Goal: Task Accomplishment & Management: Complete application form

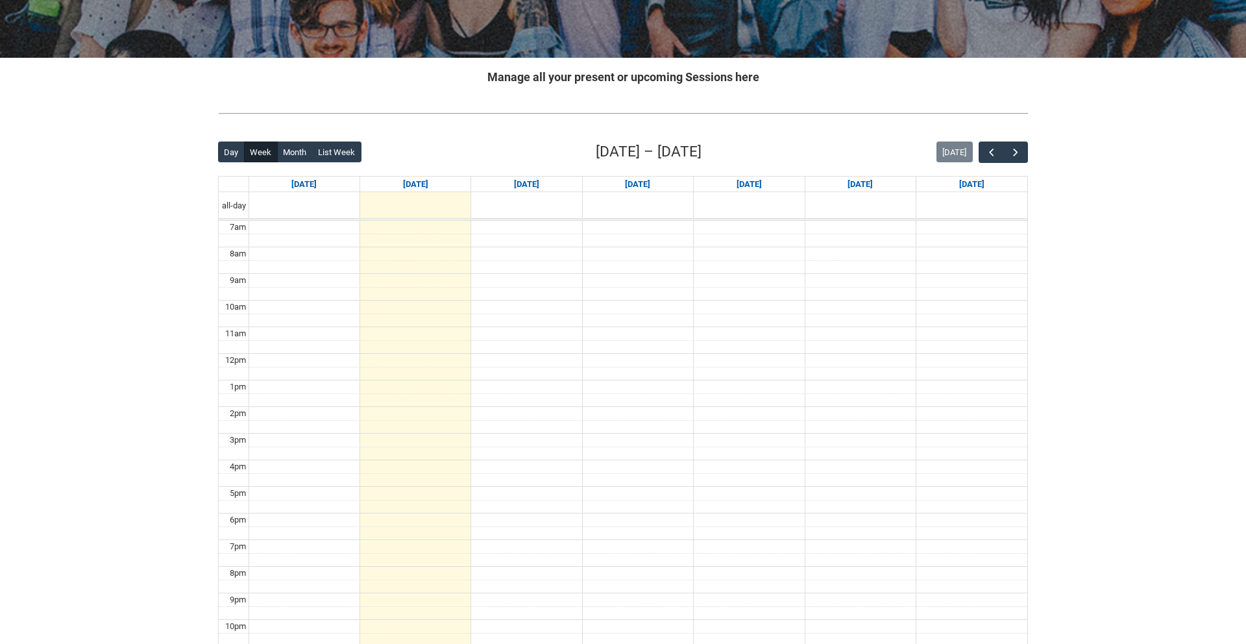
scroll to position [203, 0]
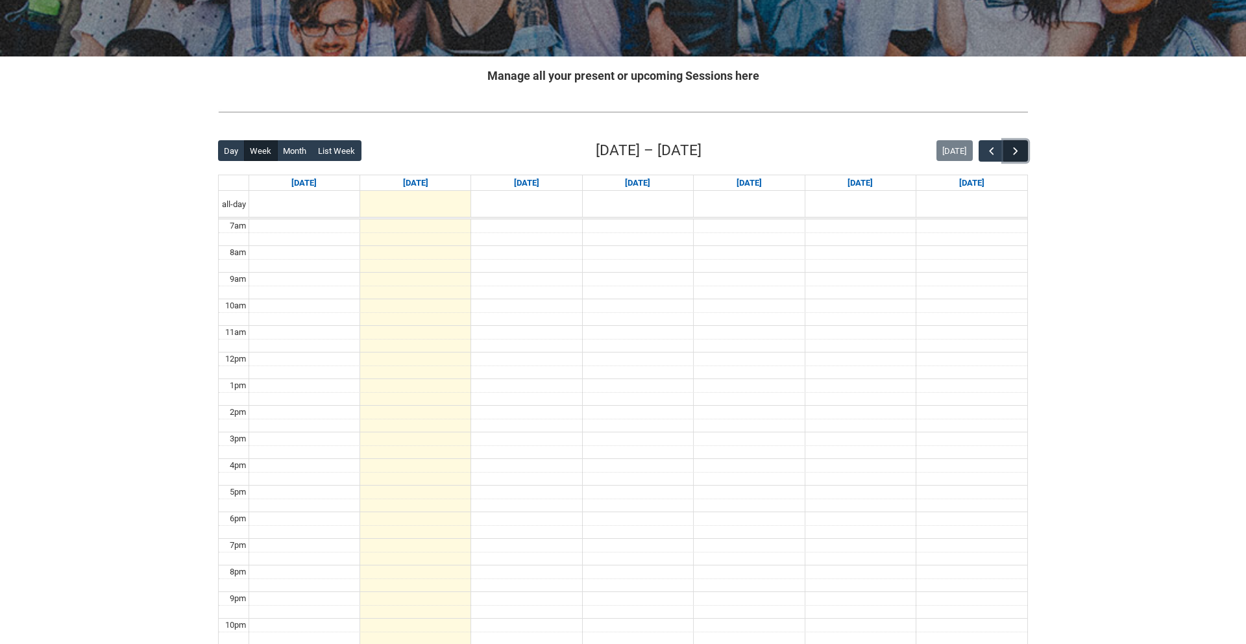
click at [1019, 150] on span "button" at bounding box center [1015, 151] width 13 height 13
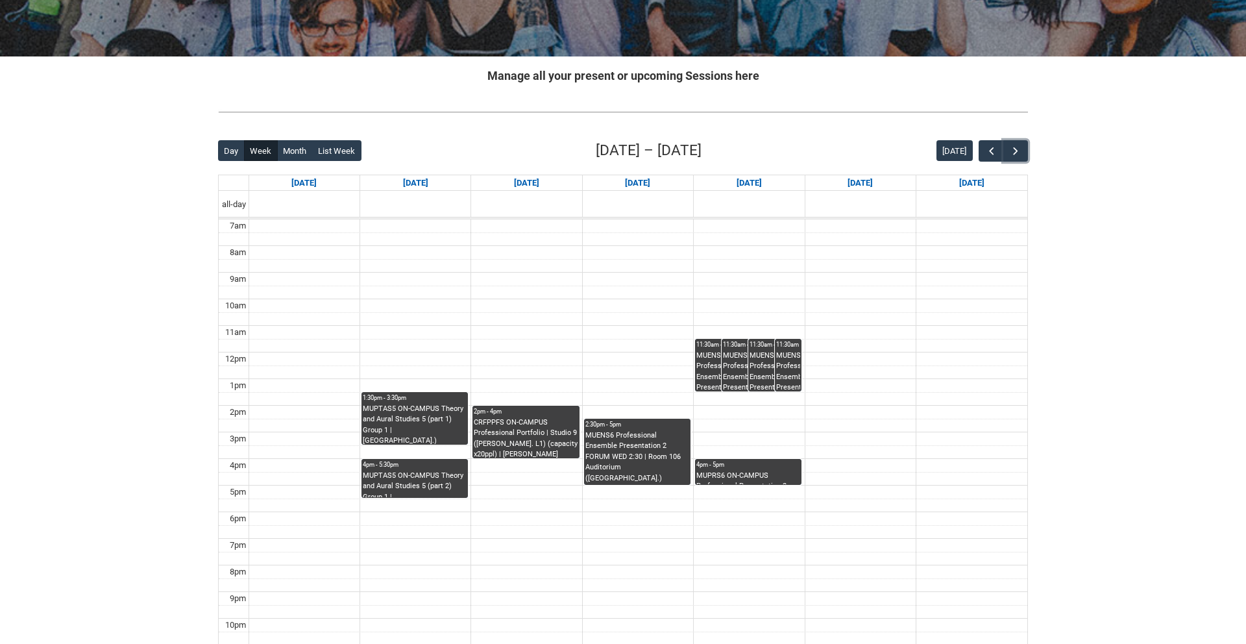
click at [750, 471] on div "MUPRS6 ON-CAMPUS Professional Presentation 2 INSTRUMENTAL WORKSHOP THU 4:00 | […" at bounding box center [749, 478] width 104 height 14
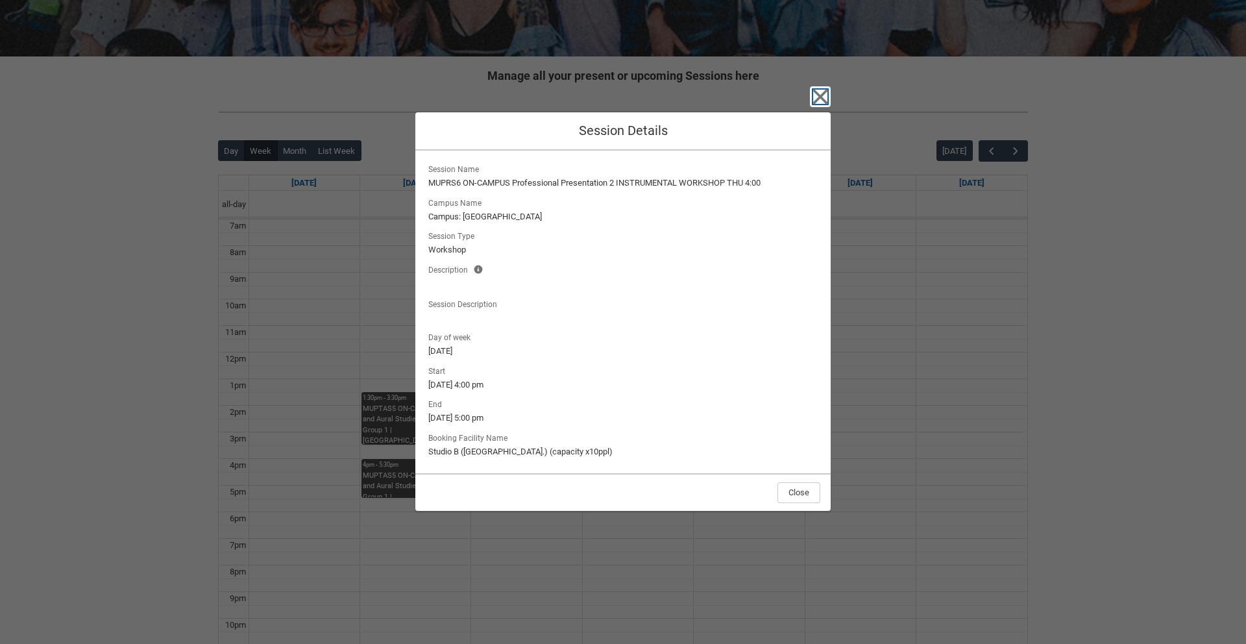
click at [825, 93] on icon "button" at bounding box center [820, 97] width 15 height 15
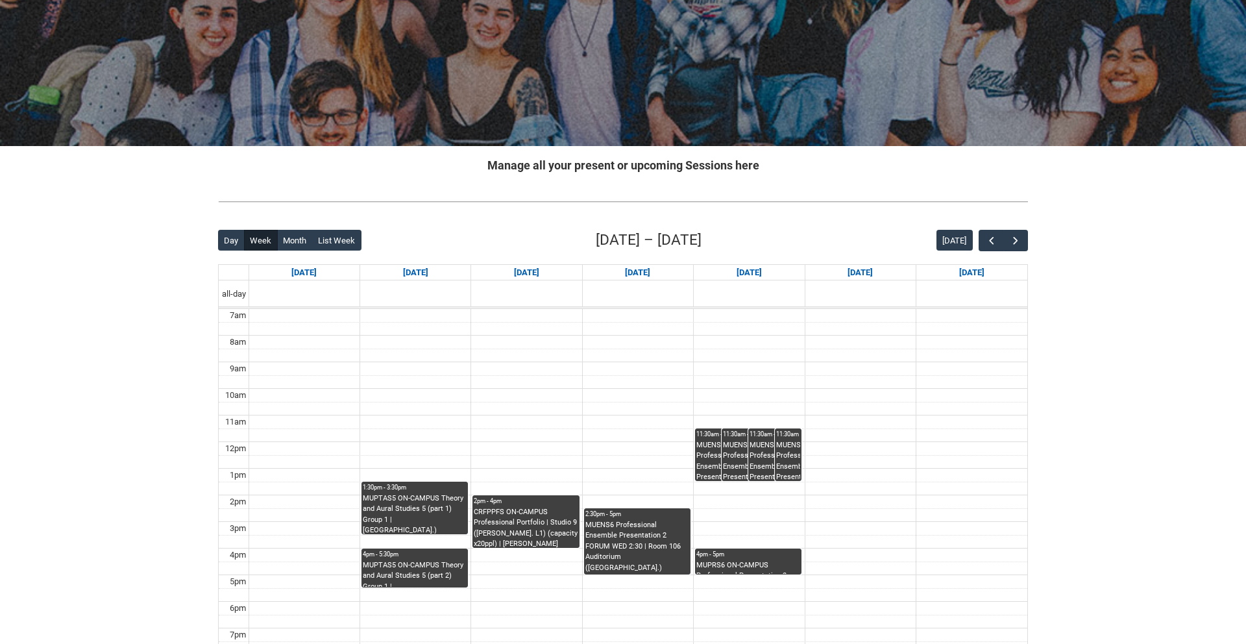
scroll to position [0, 0]
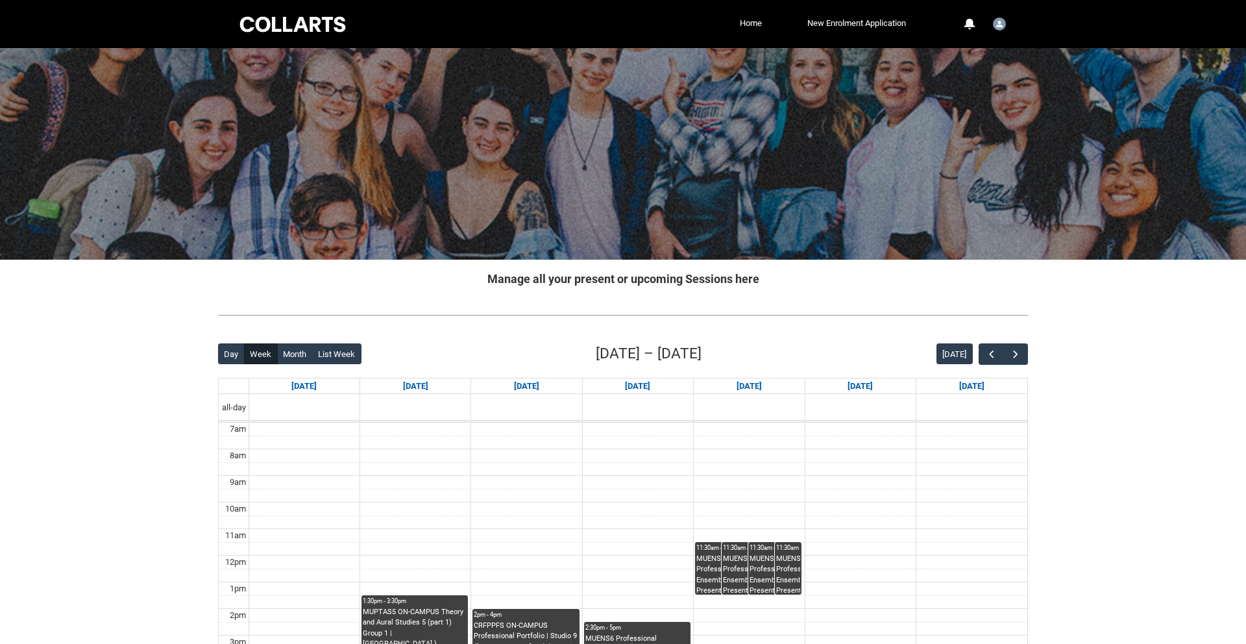
click at [330, 27] on div at bounding box center [293, 24] width 110 height 20
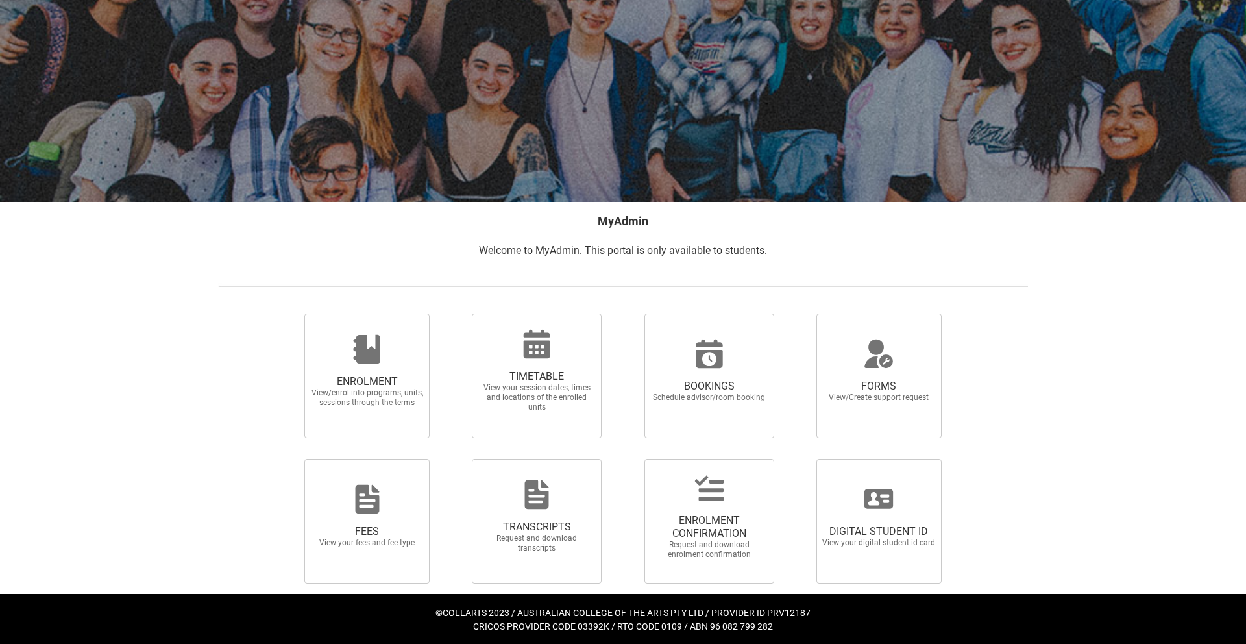
scroll to position [60, 0]
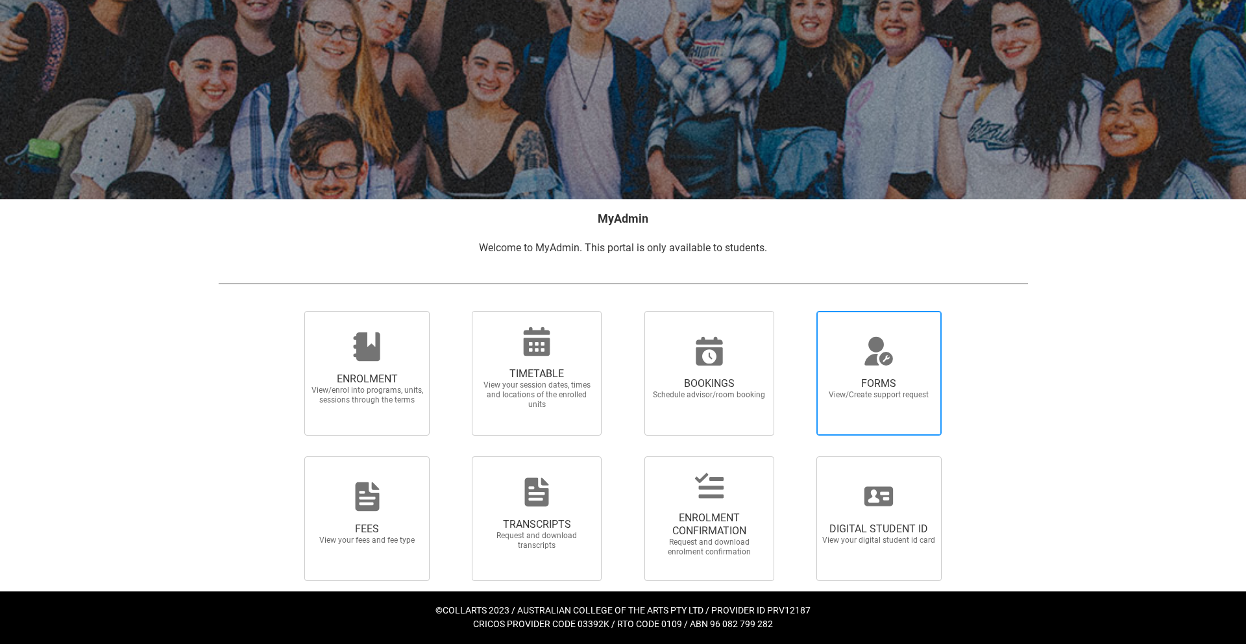
click at [877, 388] on span "FORMS" at bounding box center [879, 383] width 114 height 13
click at [801, 311] on input "FORMS View/Create support request" at bounding box center [800, 310] width 1 height 1
radio input "true"
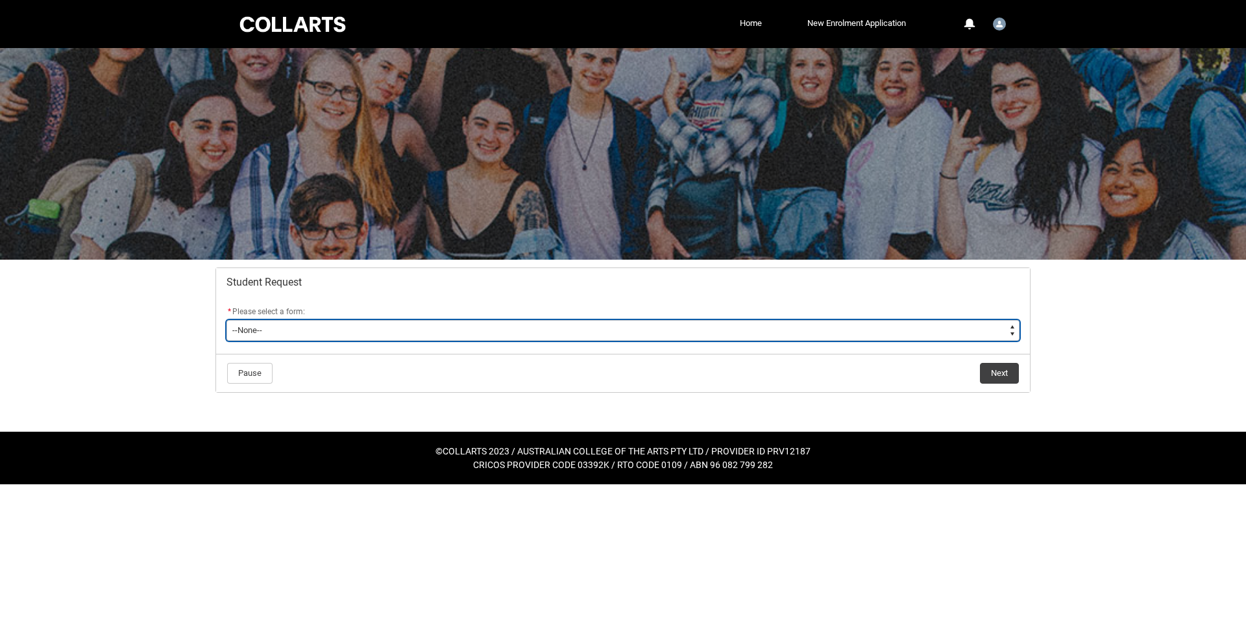
click at [443, 330] on select "--None-- Academic Transcript Application to Appeal Assignment Extension Change …" at bounding box center [623, 330] width 793 height 21
type lightning-select "Course_Credit_RPL_Choice"
click at [227, 320] on select "--None-- Academic Transcript Application to Appeal Assignment Extension Change …" at bounding box center [623, 330] width 793 height 21
select select "Course_Credit_RPL_Choice"
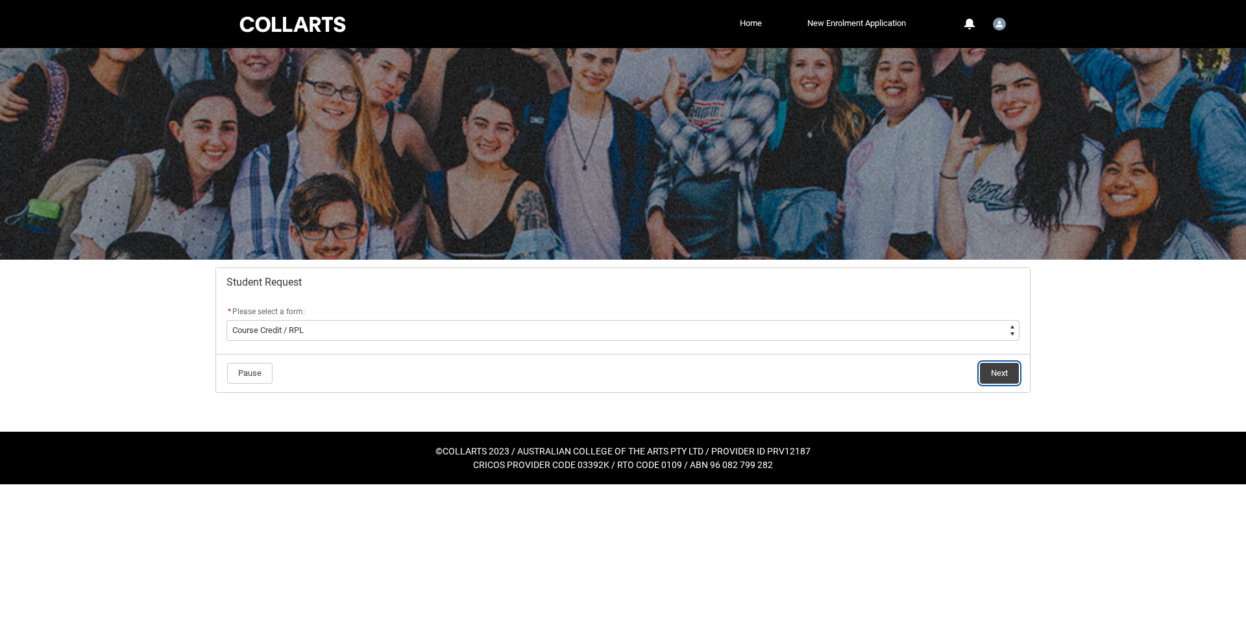
drag, startPoint x: 994, startPoint y: 373, endPoint x: 901, endPoint y: 367, distance: 93.7
click at [994, 373] on button "Next" at bounding box center [999, 373] width 39 height 21
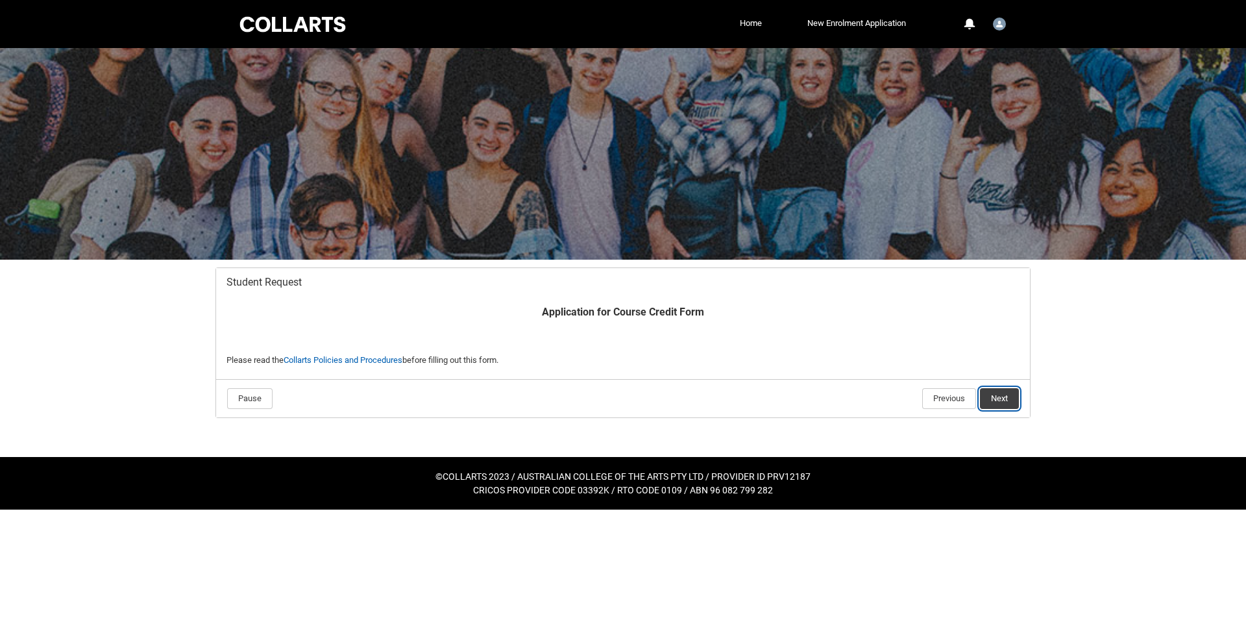
click at [999, 399] on button "Next" at bounding box center [999, 398] width 39 height 21
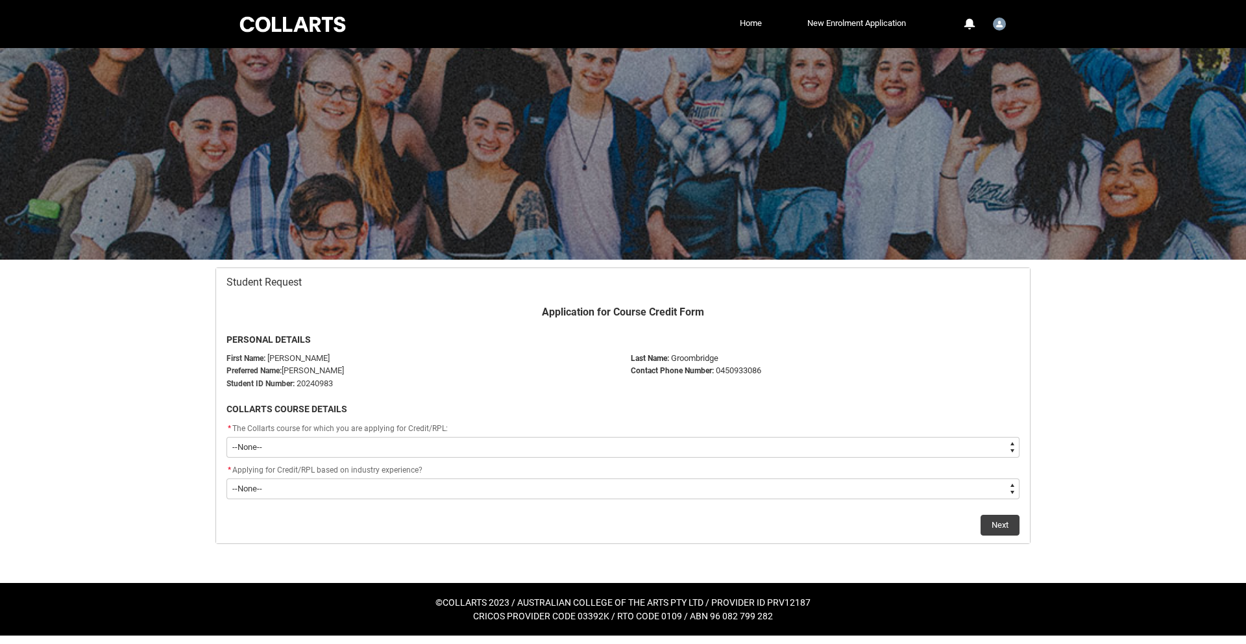
click at [501, 447] on select "--None-- Bachelor of Music Performance V2" at bounding box center [623, 447] width 793 height 21
type lightning-select "recordPicklist_ProgramEnrollment.a0jOZ000003IoFxYAK"
click at [227, 437] on select "--None-- Bachelor of Music Performance V2" at bounding box center [623, 447] width 793 height 21
select select "recordPicklist_ProgramEnrollment.a0jOZ000003IoFxYAK"
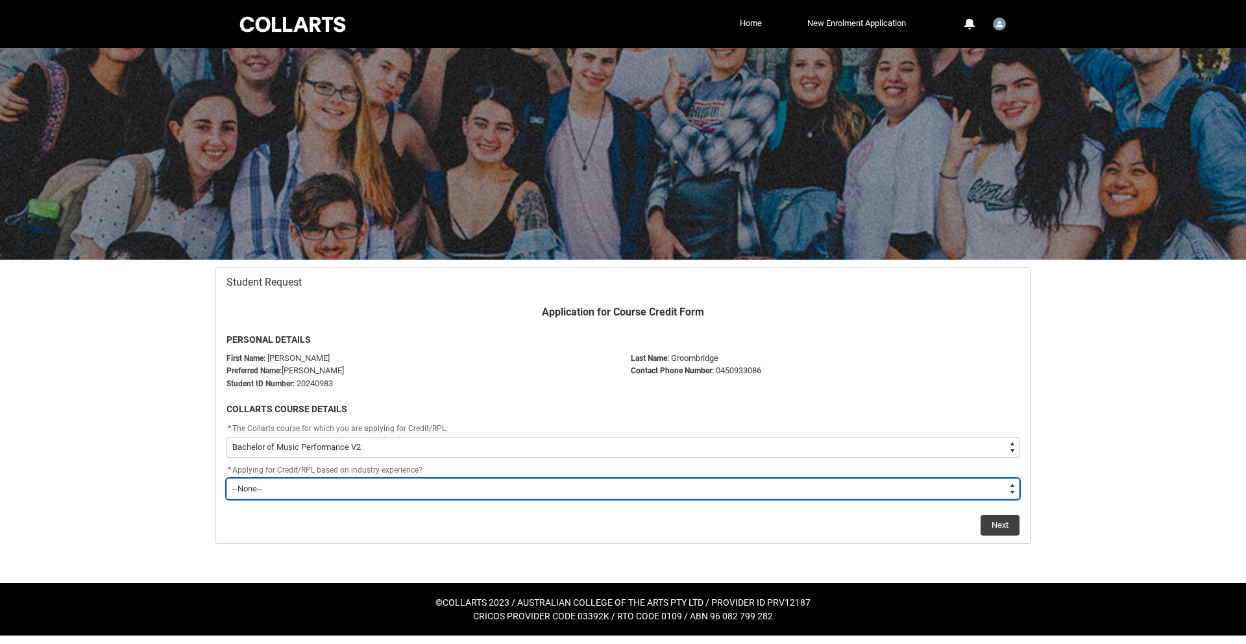
click at [482, 494] on select "--None-- Prior Learning Prior Industry Experience Both" at bounding box center [623, 488] width 793 height 21
type lightning-select "Prior_Industry_Experience_RPL"
click at [227, 478] on select "--None-- Prior Learning Prior Industry Experience Both" at bounding box center [623, 488] width 793 height 21
select select "Prior_Industry_Experience_RPL"
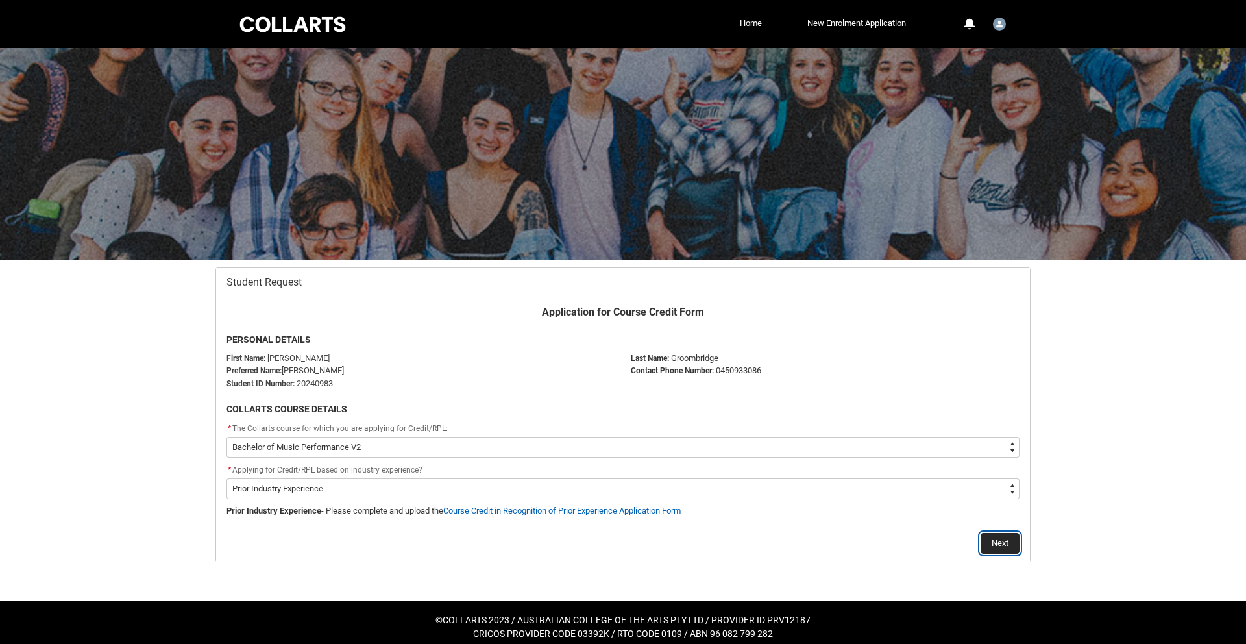
click at [993, 545] on button "Next" at bounding box center [1000, 543] width 39 height 21
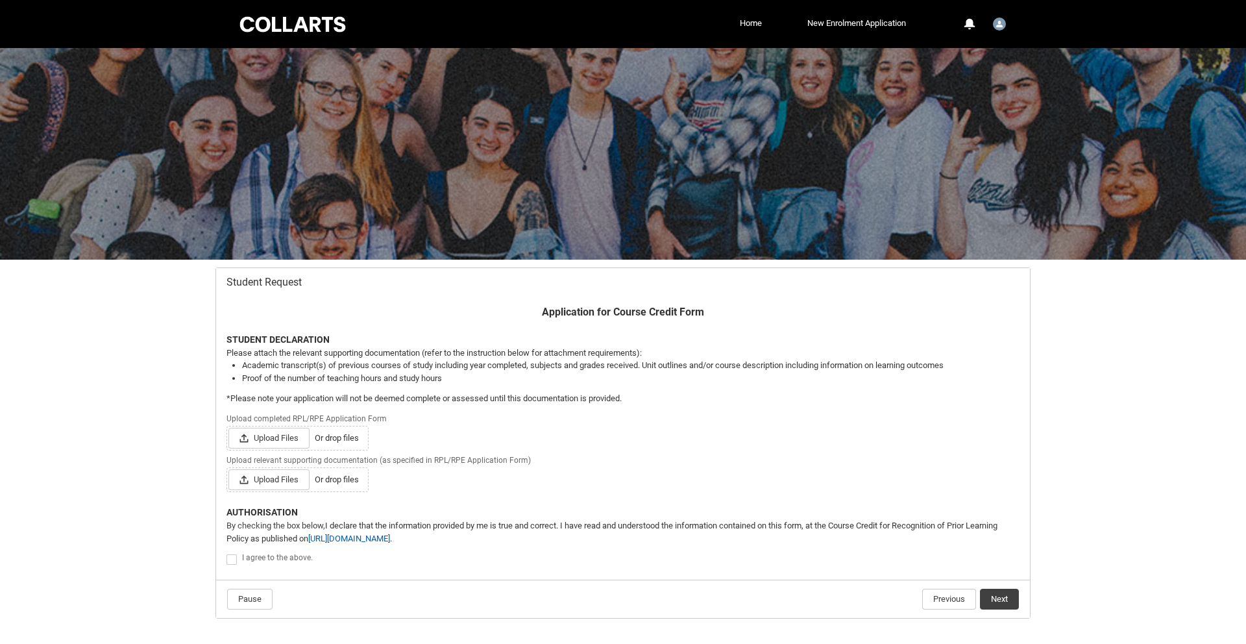
scroll to position [66, 0]
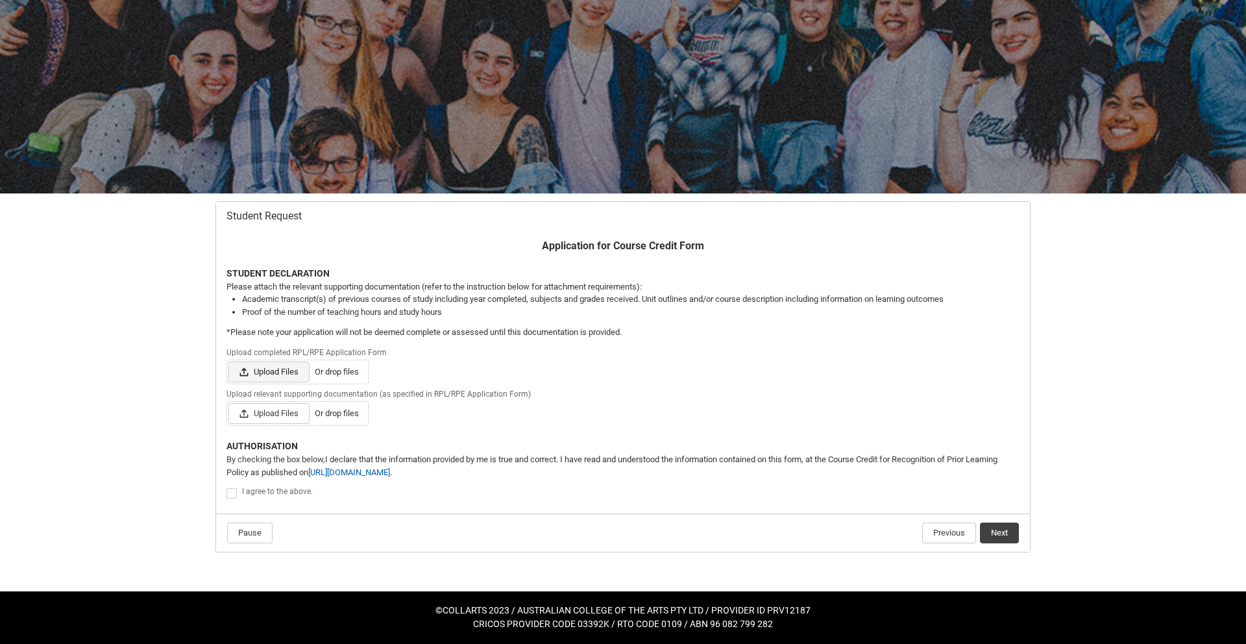
click at [295, 375] on span "Upload Files" at bounding box center [268, 372] width 81 height 21
click at [228, 362] on input "Upload Files Or drop files" at bounding box center [228, 361] width 1 height 1
type lightning-input "C:\fakepath\Course Credit in Recognition of Prior Experience Application Form […"
type input "C:\fakepath\Course Credit in Recognition of Prior Experience Application Form […"
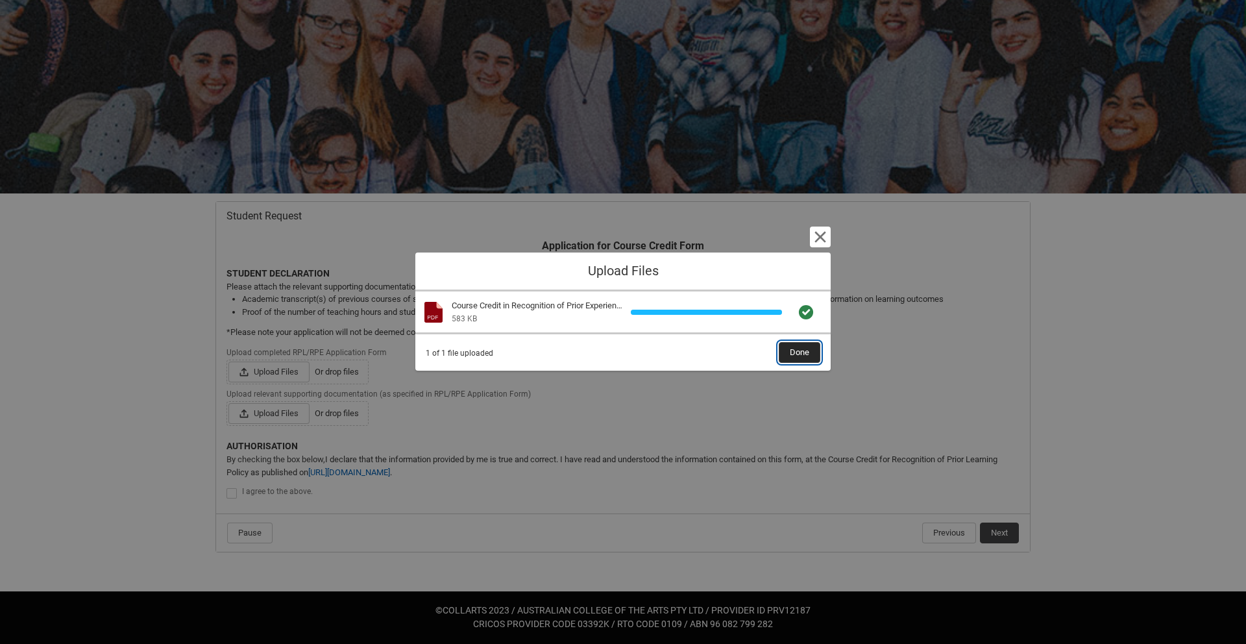
drag, startPoint x: 809, startPoint y: 360, endPoint x: 606, endPoint y: 378, distance: 204.7
click at [809, 360] on button "Done" at bounding box center [800, 352] width 42 height 21
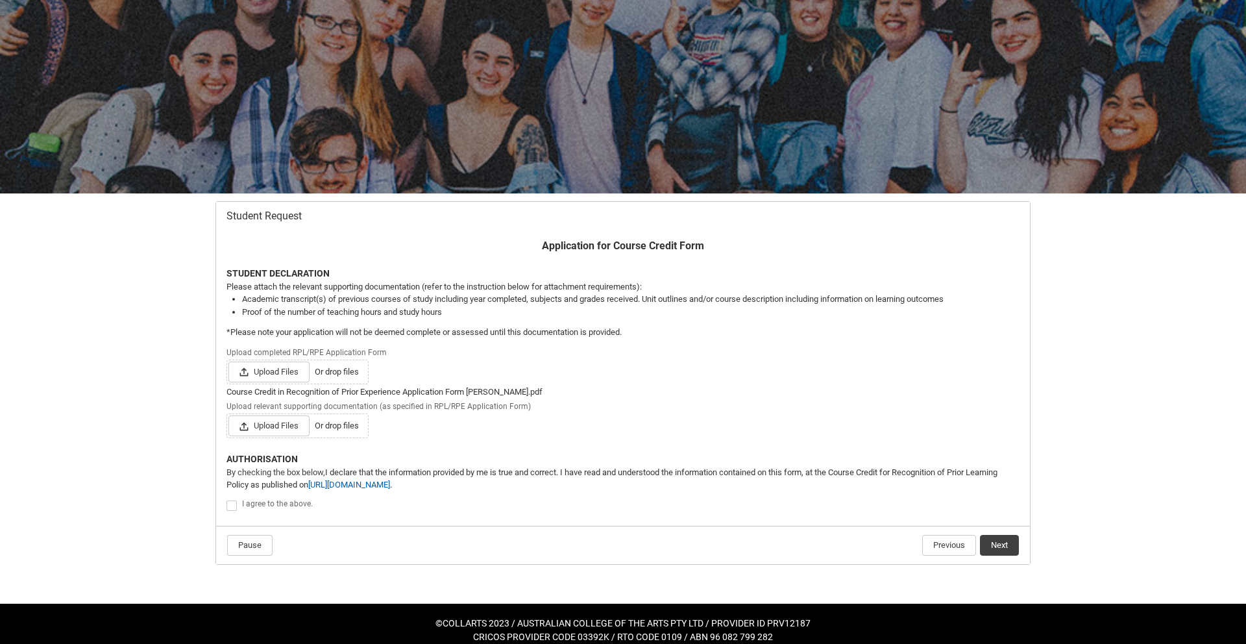
click at [275, 410] on span "Upload relevant supporting documentation (as specified in RPL/RPE Application F…" at bounding box center [382, 405] width 310 height 14
click at [281, 430] on span "Upload Files" at bounding box center [268, 425] width 81 height 21
click at [228, 415] on input "Upload Files Or drop files" at bounding box center [228, 415] width 1 height 1
type lightning-input "C:\fakepath\GIG LIST '25 - Sheet1.pdf"
type input "C:\fakepath\GIG LIST '25 - Sheet1.pdf"
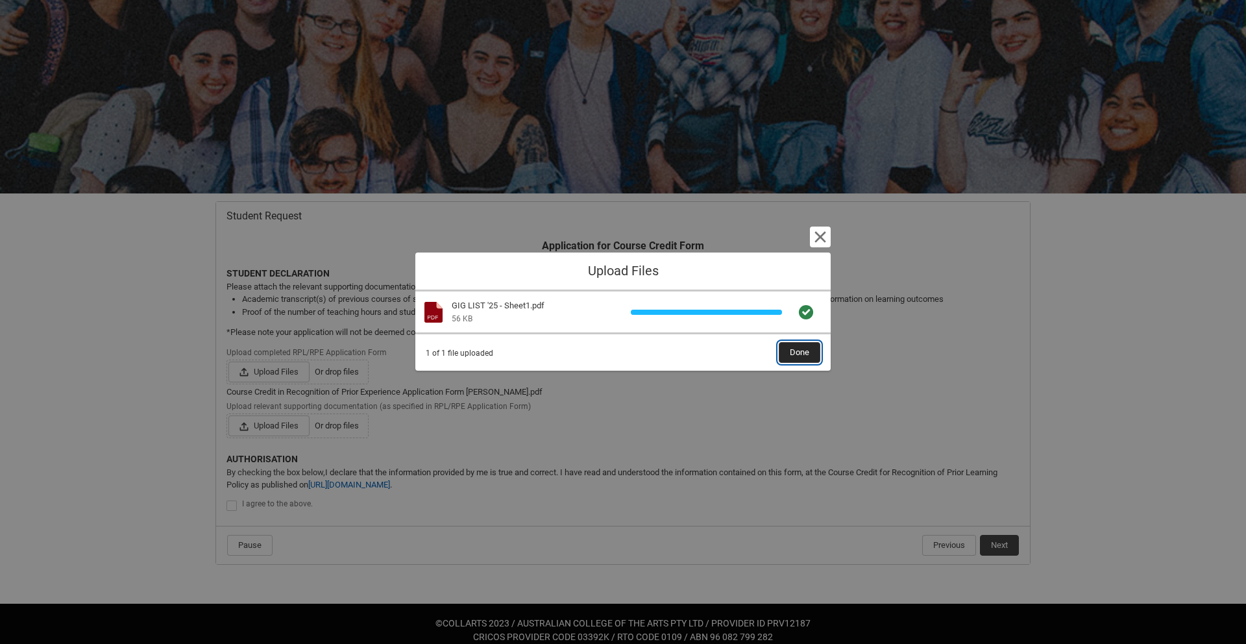
drag, startPoint x: 813, startPoint y: 348, endPoint x: 772, endPoint y: 352, distance: 41.1
click at [811, 348] on button "Done" at bounding box center [800, 352] width 42 height 21
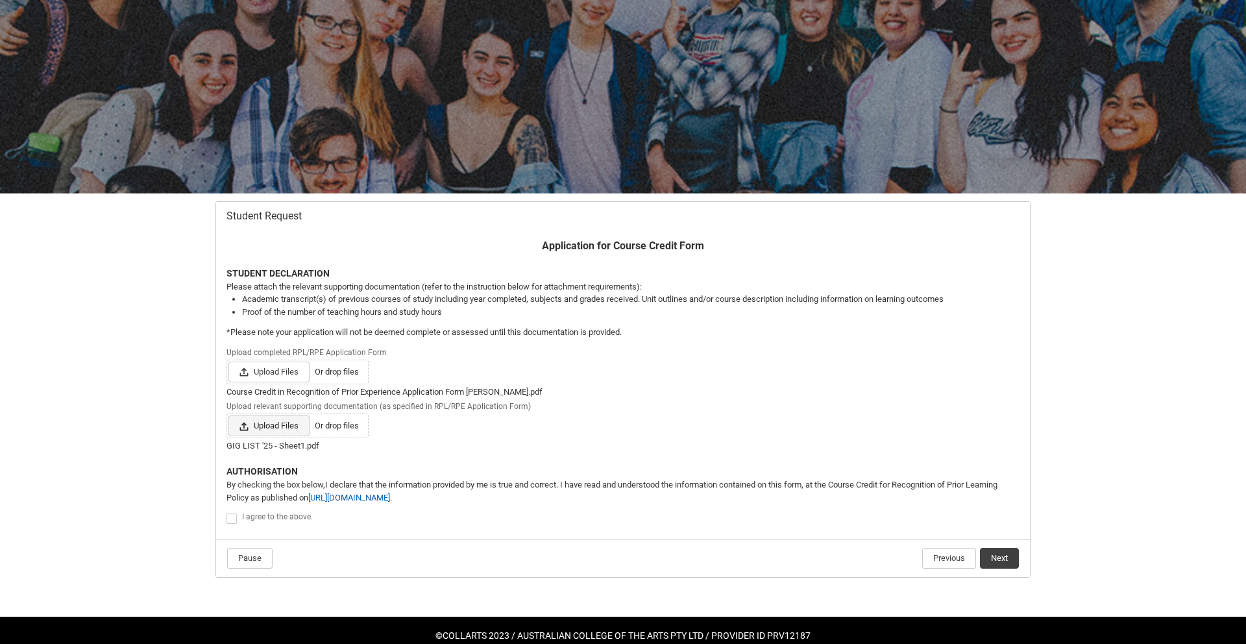
click at [278, 431] on span "Upload Files" at bounding box center [268, 425] width 81 height 21
click at [228, 415] on input "Upload Files Or drop files" at bounding box center [228, 415] width 1 height 1
type lightning-input "C:\fakepath\2025_26_financial_statement.pdf"
type input "C:\fakepath\2025_26_financial_statement.pdf"
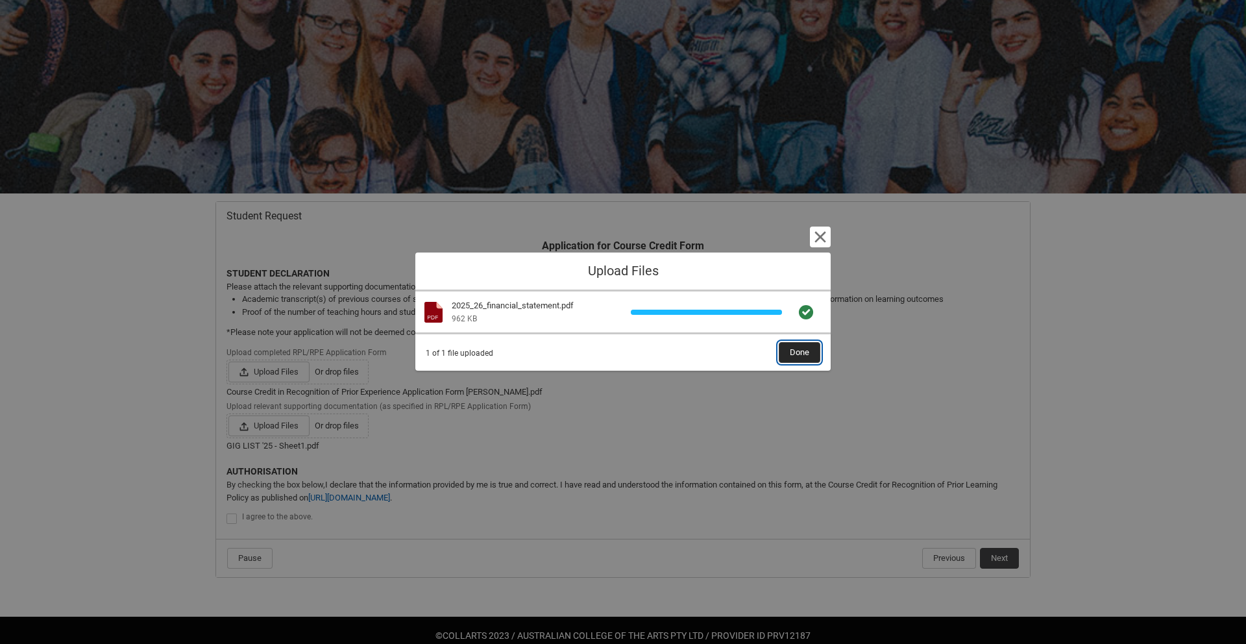
click at [791, 354] on span "Done" at bounding box center [799, 352] width 19 height 19
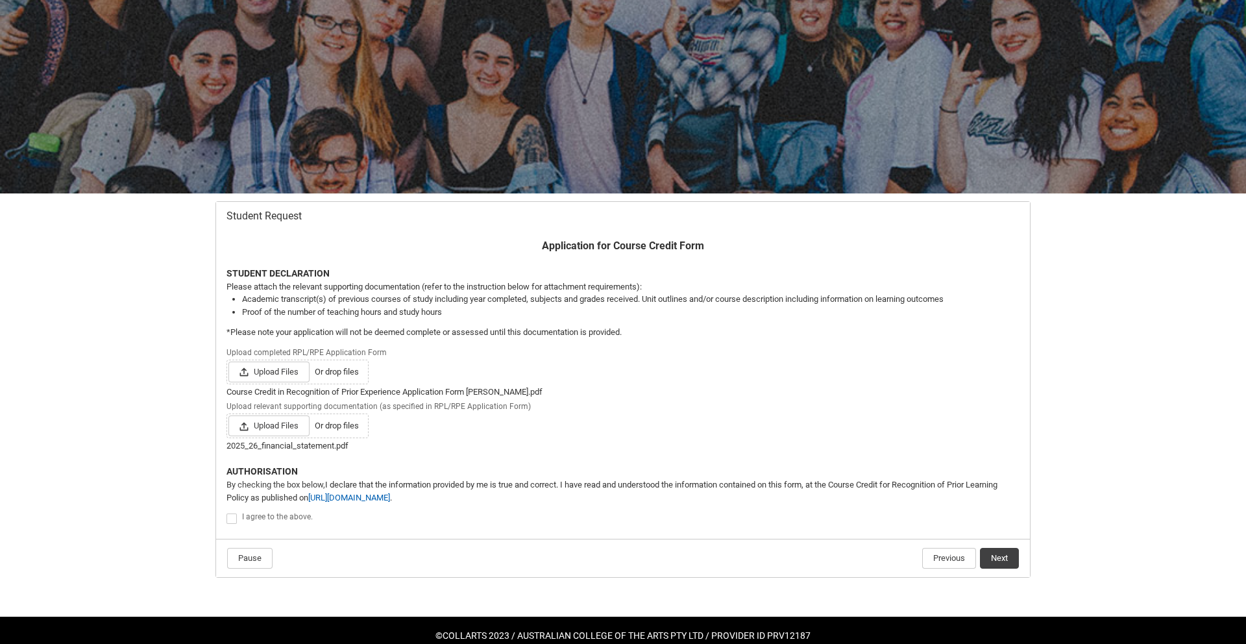
click at [234, 517] on span "Redu_Student_Request flow" at bounding box center [232, 518] width 10 height 10
click at [227, 512] on input "Redu_Student_Request flow" at bounding box center [226, 511] width 1 height 1
type lightning-input "true"
checkbox input "true"
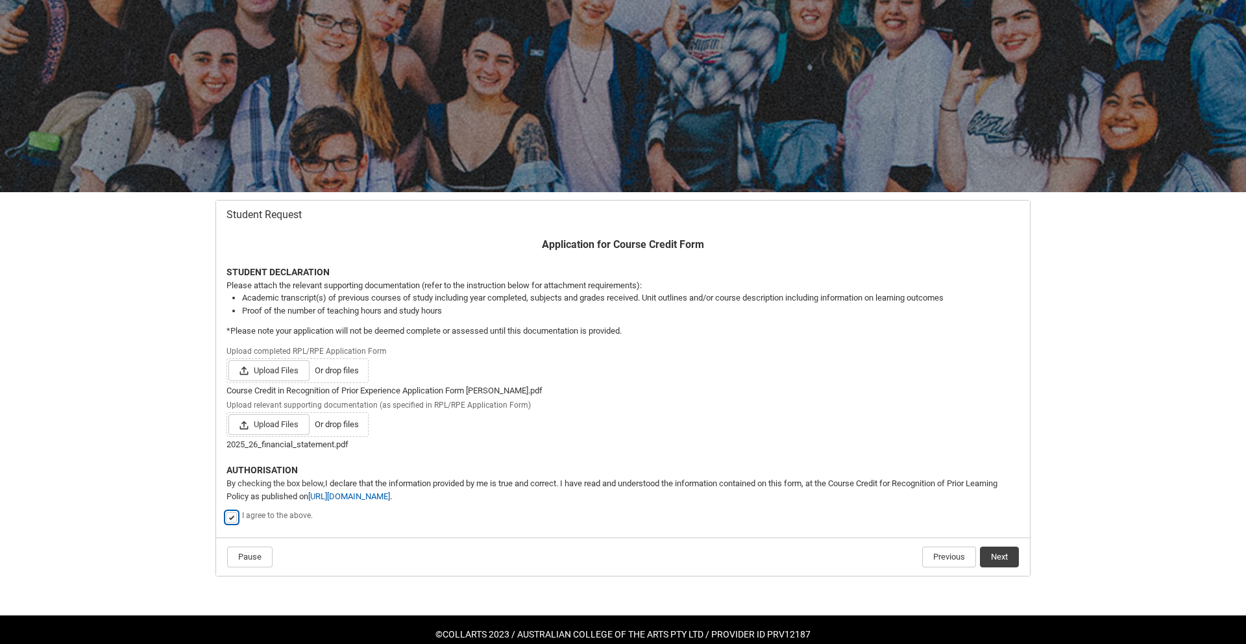
scroll to position [69, 0]
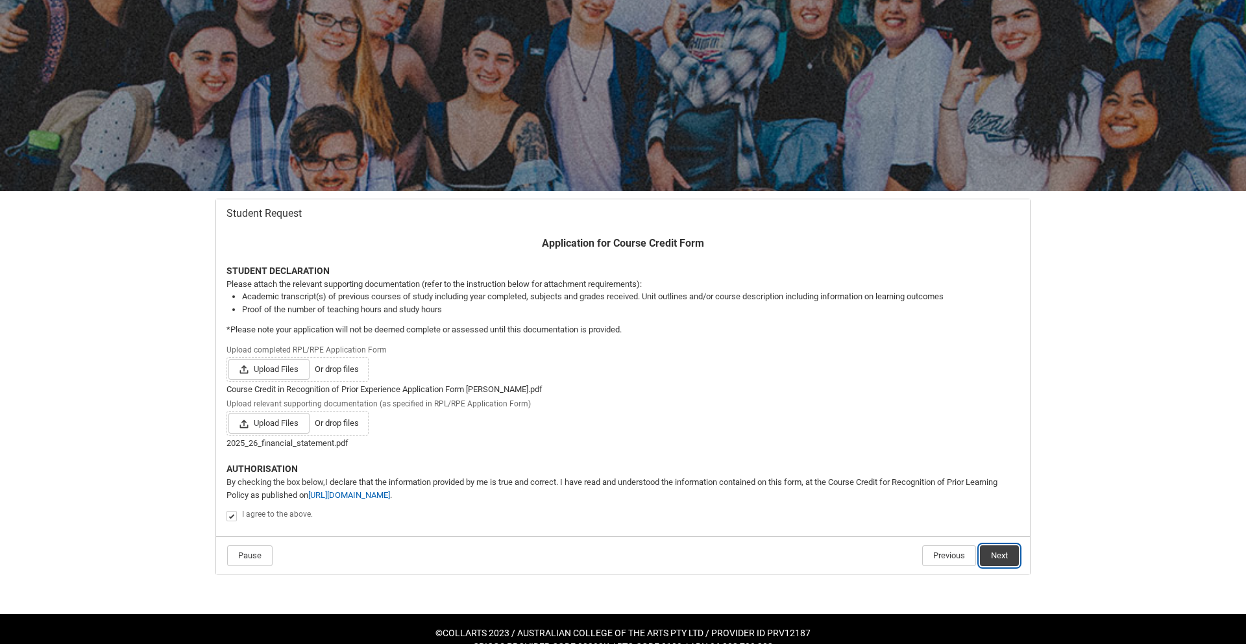
click at [998, 555] on button "Next" at bounding box center [999, 555] width 39 height 21
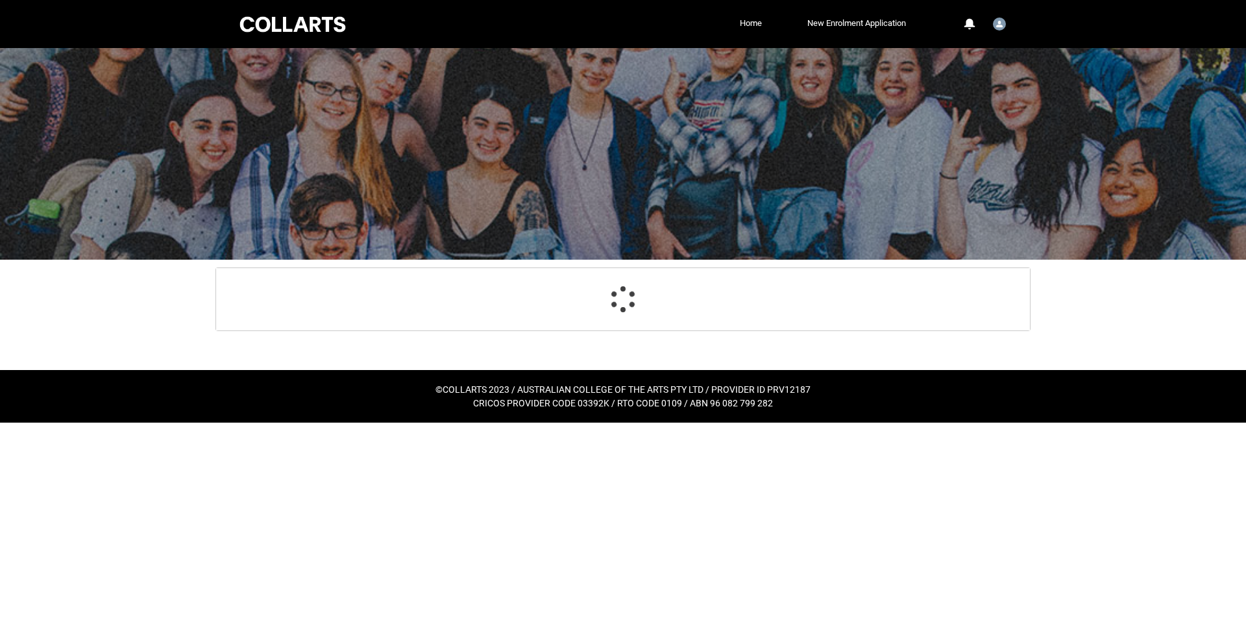
scroll to position [0, 0]
